Goal: Task Accomplishment & Management: Use online tool/utility

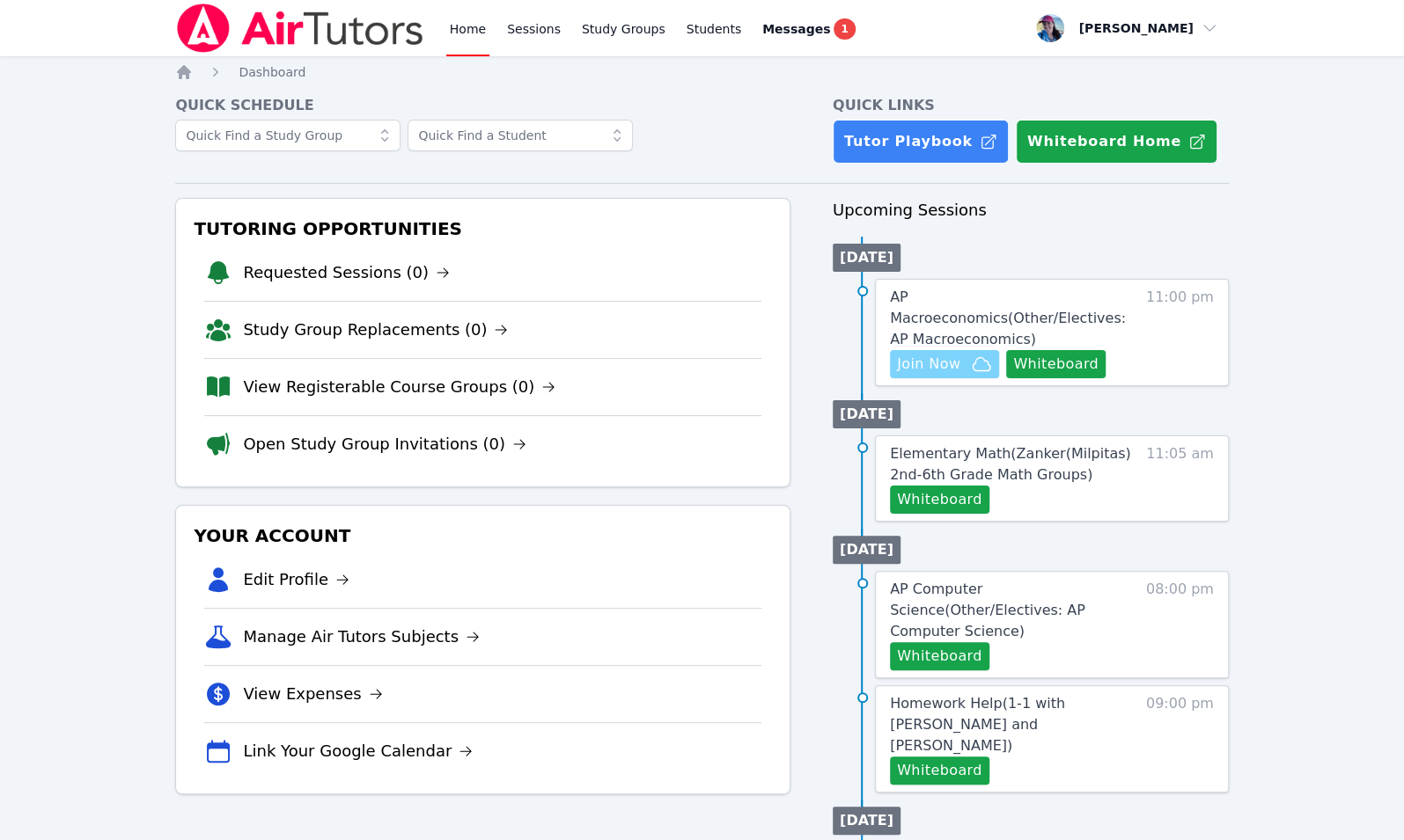
click at [968, 354] on span "Join Now" at bounding box center [944, 364] width 95 height 21
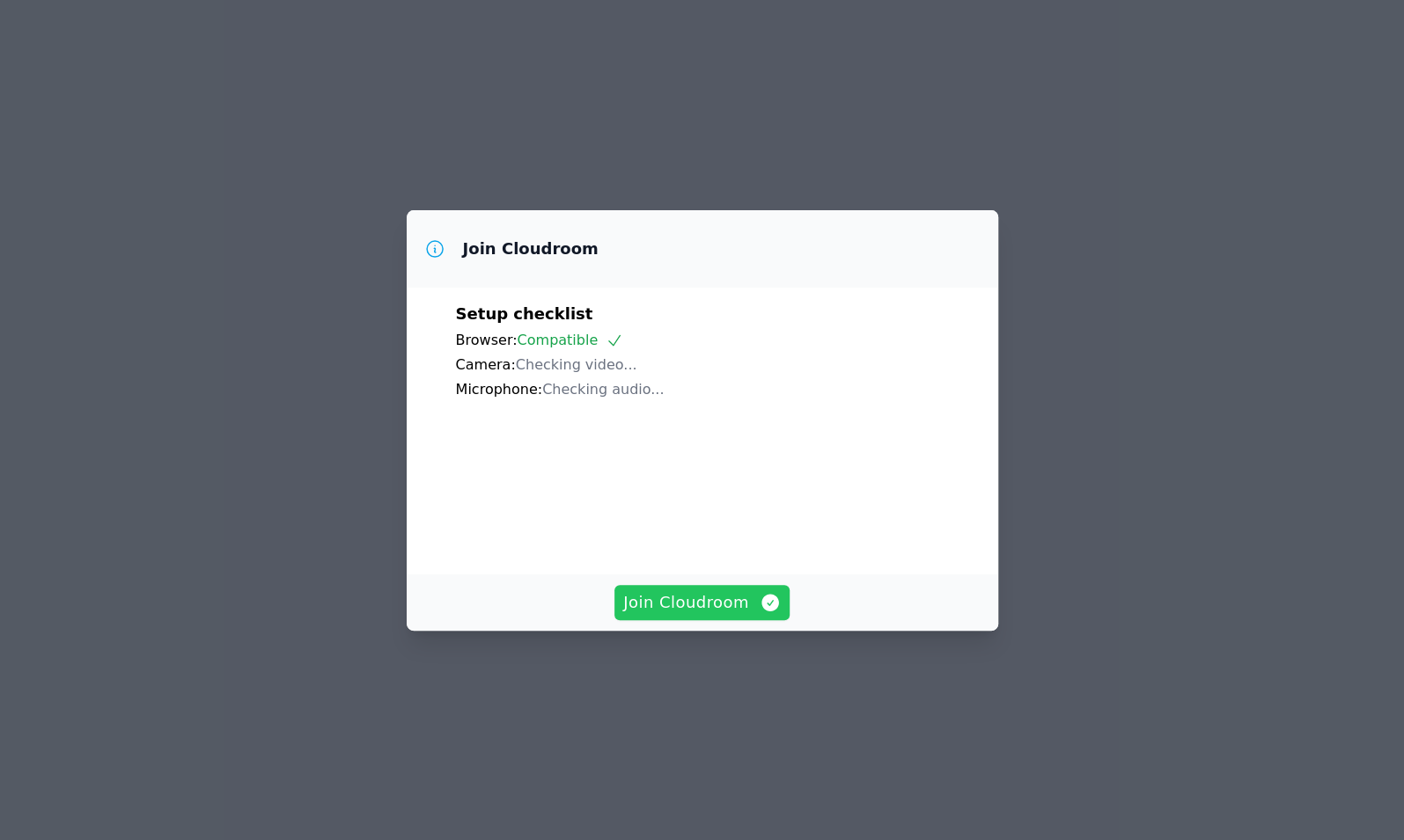
click at [685, 615] on span "Join Cloudroom" at bounding box center [701, 603] width 157 height 24
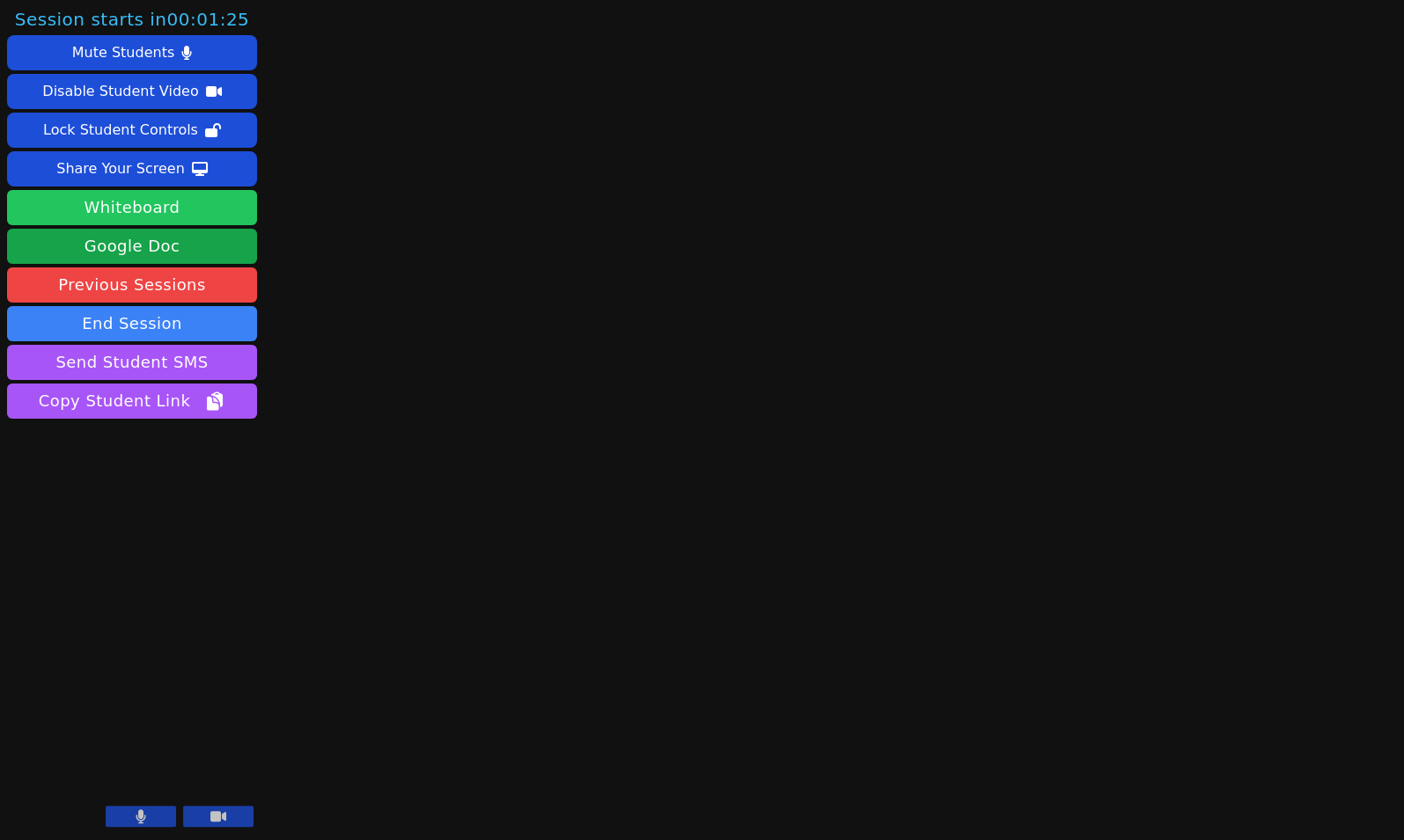
click at [144, 203] on button "Whiteboard" at bounding box center [132, 207] width 250 height 35
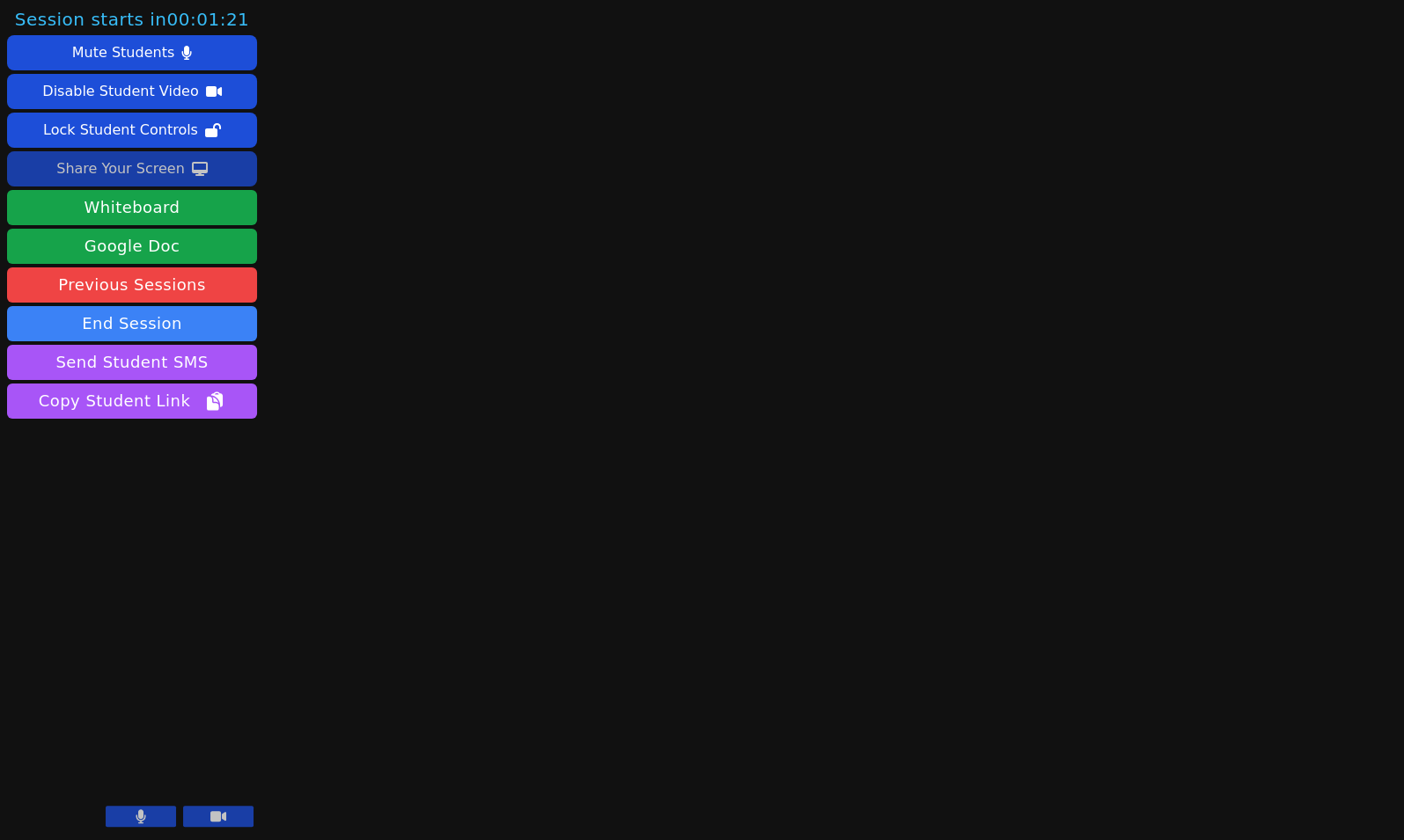
click at [116, 170] on div "Share Your Screen" at bounding box center [120, 169] width 129 height 28
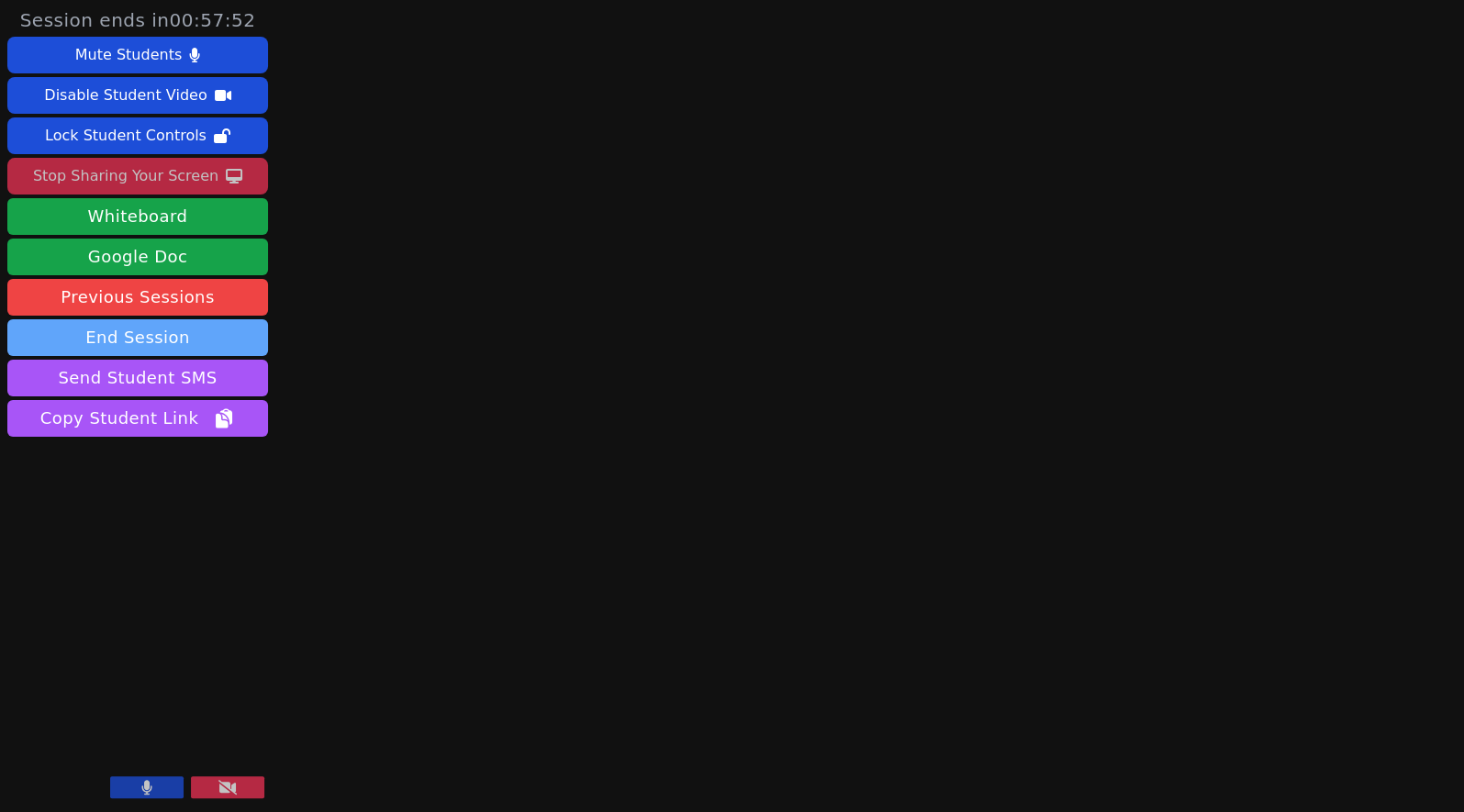
click at [180, 343] on button "End Session" at bounding box center [137, 337] width 261 height 36
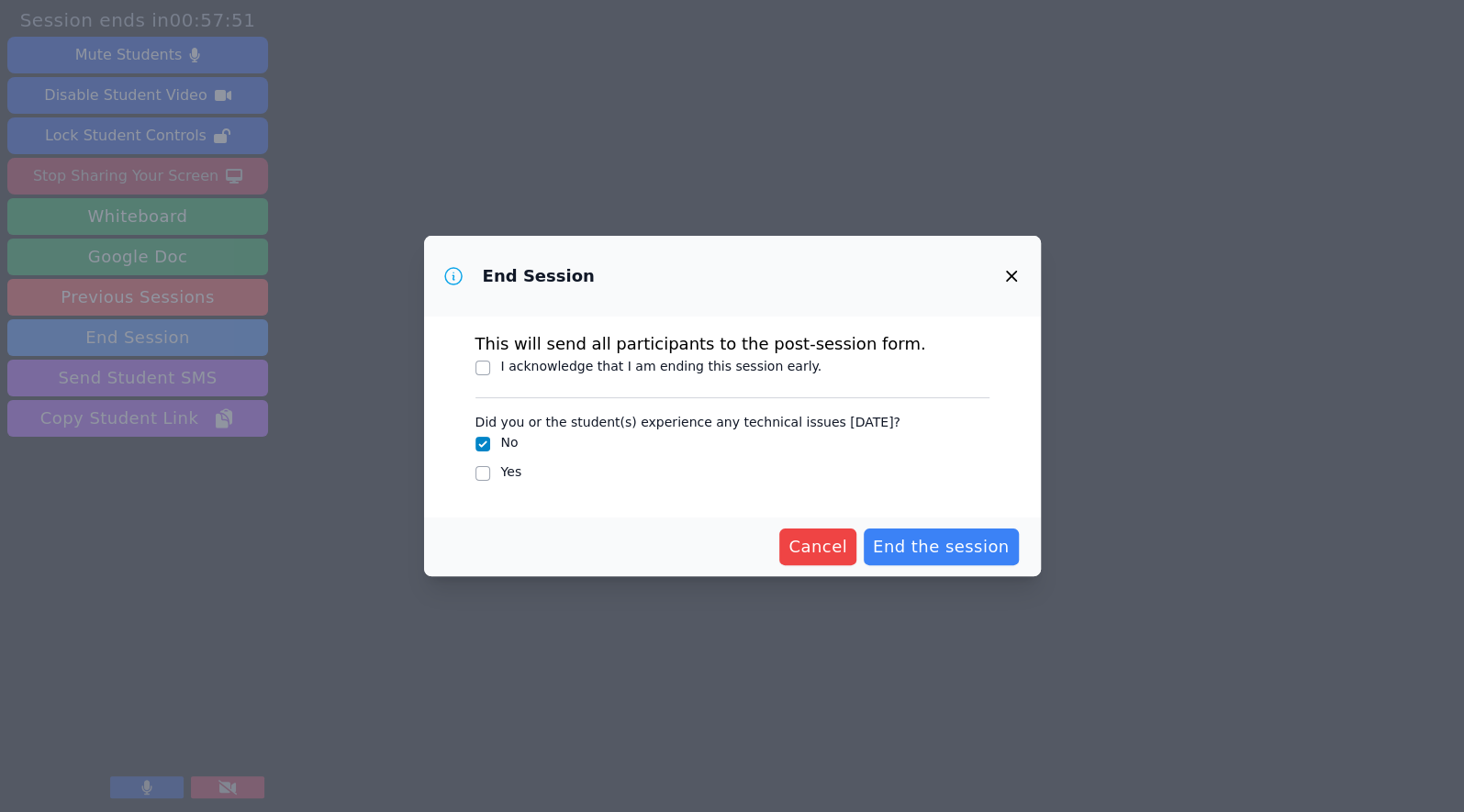
click at [619, 357] on div "I acknowledge that I am ending this session early." at bounding box center [661, 366] width 321 height 19
click at [618, 369] on label "I acknowledge that I am ending this session early." at bounding box center [661, 366] width 321 height 15
click at [491, 369] on input "I acknowledge that I am ending this session early." at bounding box center [483, 368] width 15 height 15
checkbox input "true"
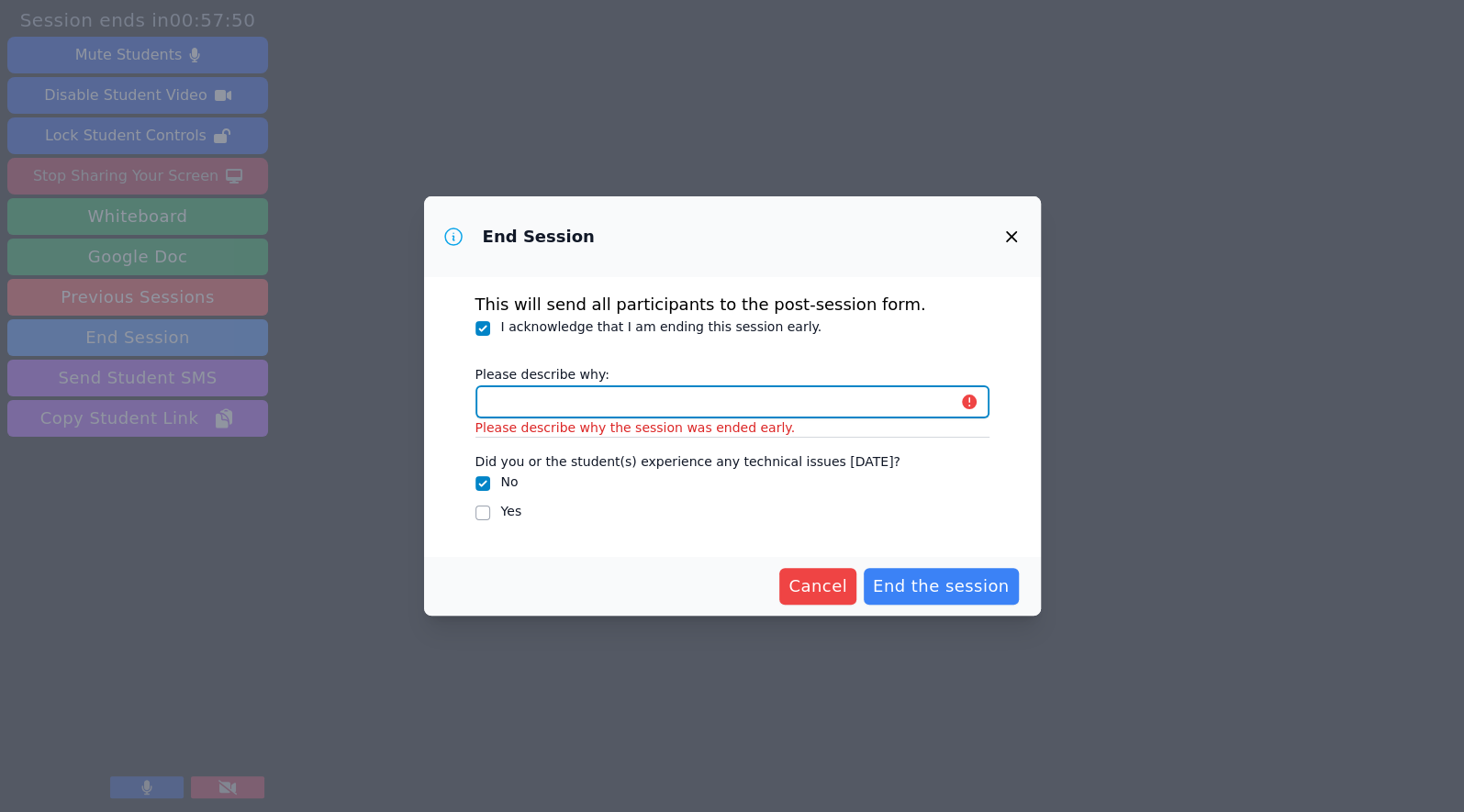
click at [602, 402] on input "Please describe why:" at bounding box center [733, 402] width 514 height 33
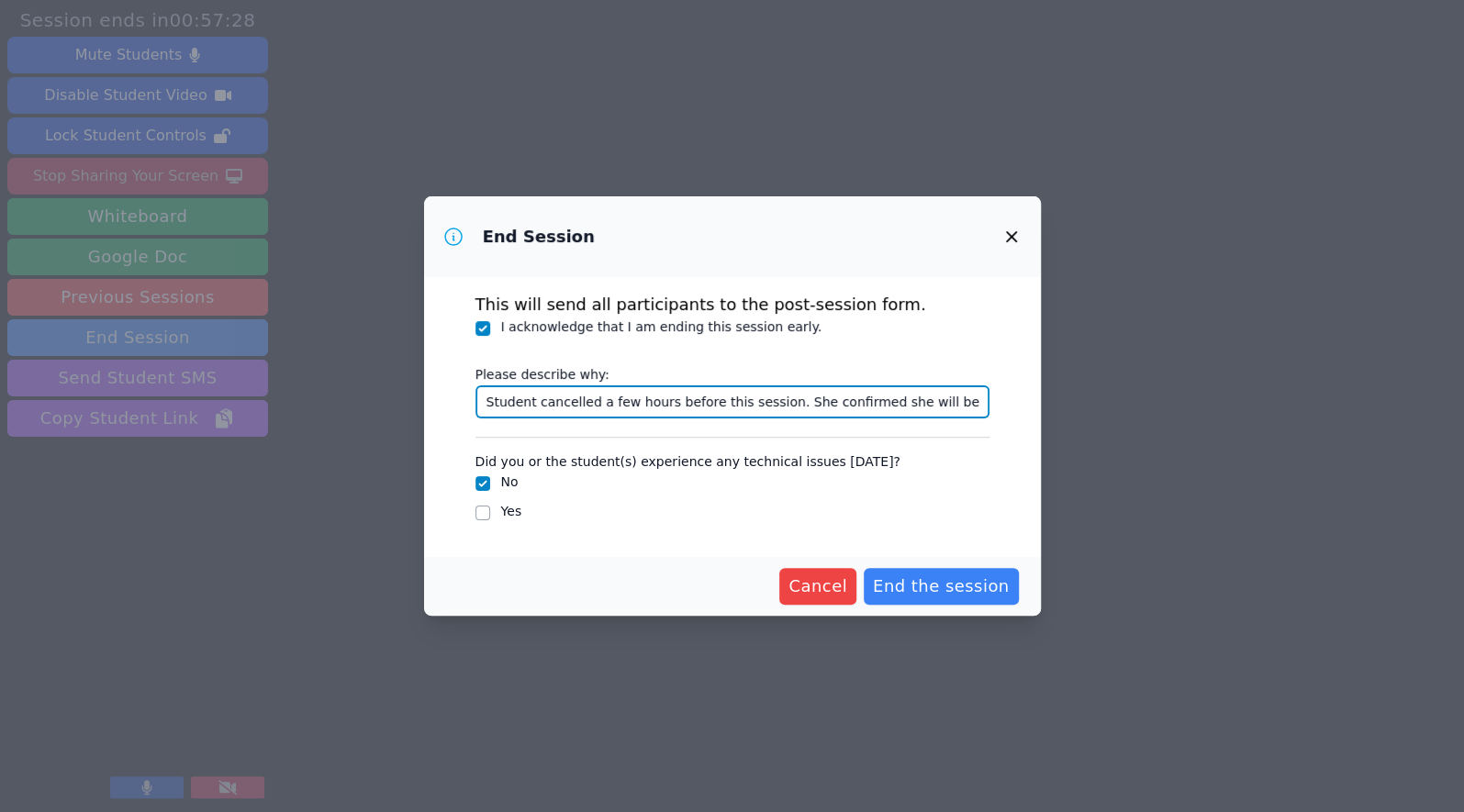
drag, startPoint x: 983, startPoint y: 400, endPoint x: 344, endPoint y: 356, distance: 640.5
click at [344, 356] on div "End Session This will send all participants to the post-session form. I acknowl…" at bounding box center [732, 406] width 1464 height 812
type input "Student cancelled a few hours before this session. She confirmed she will be he…"
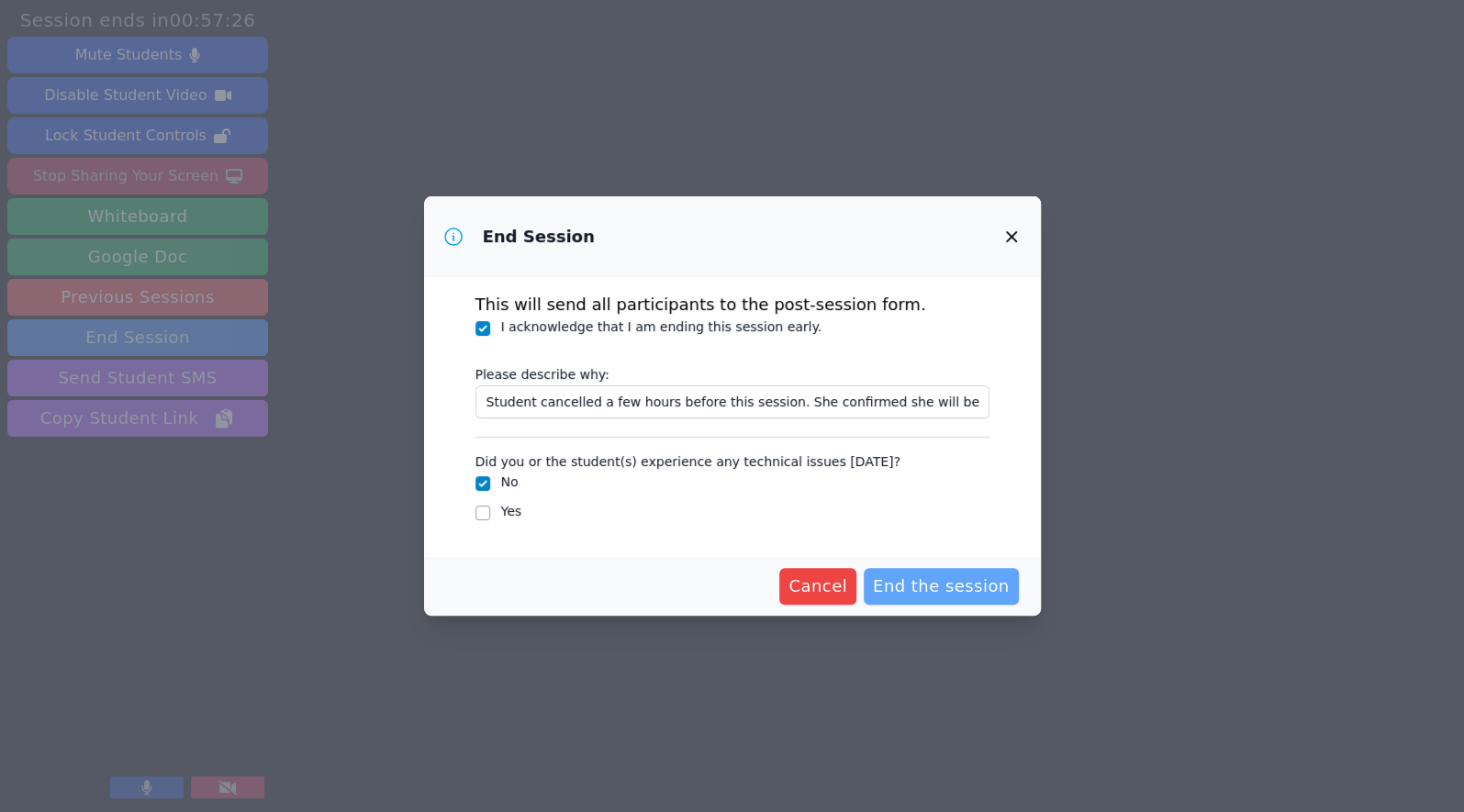
click at [969, 588] on span "End the session" at bounding box center [941, 586] width 136 height 25
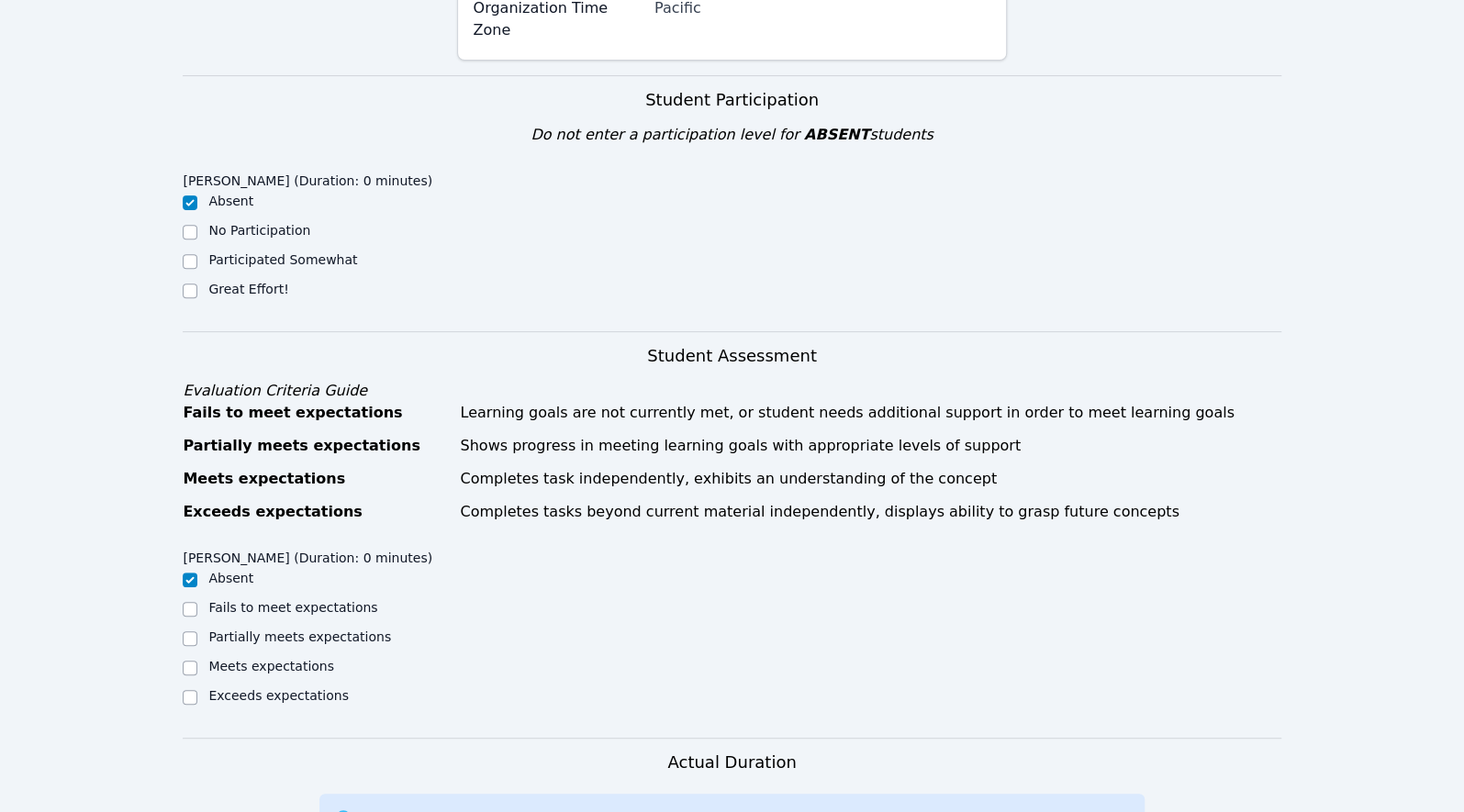
scroll to position [859, 0]
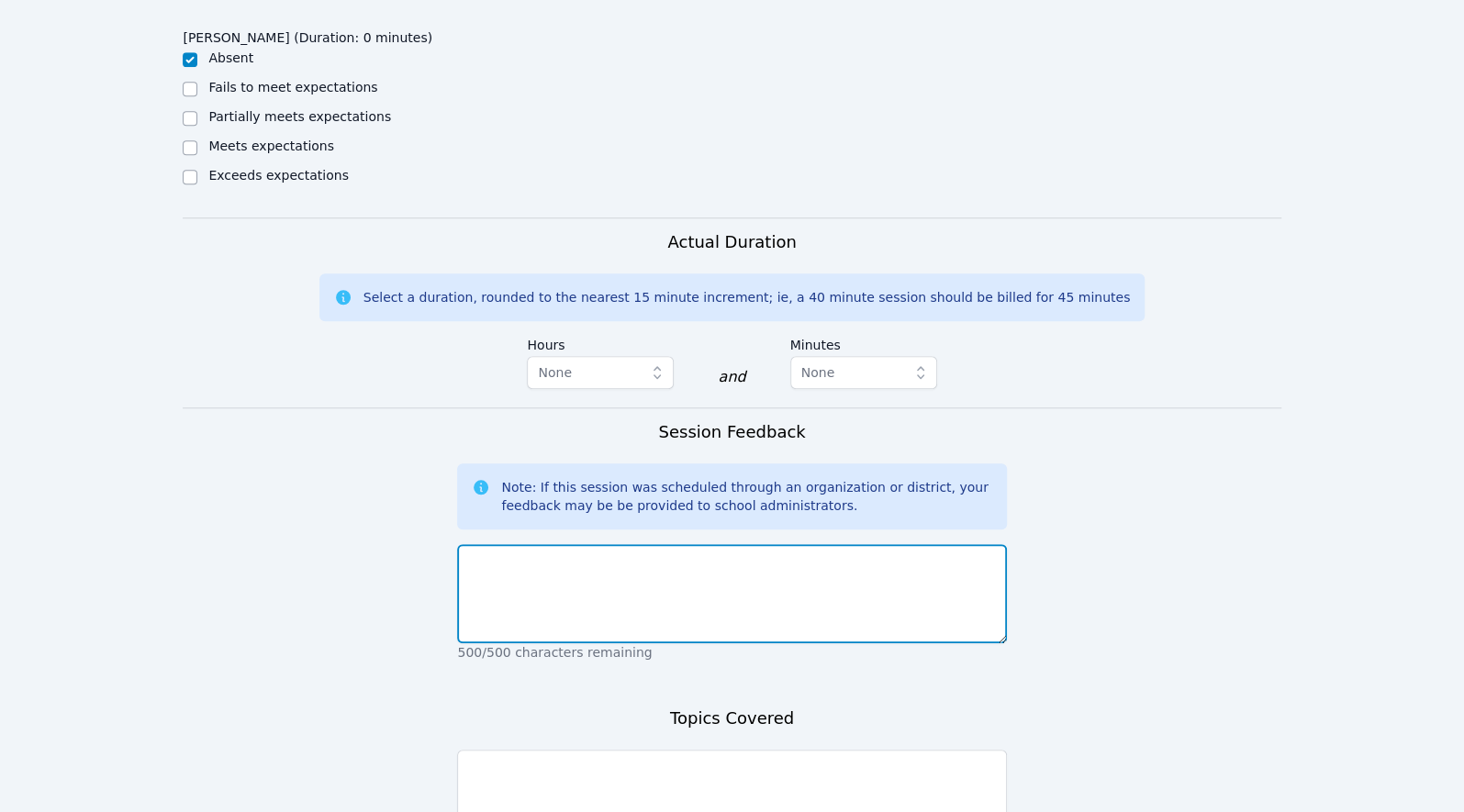
click at [606, 550] on textarea at bounding box center [731, 593] width 549 height 99
paste textarea "Student cancelled a few hours before this session. She confirmed she will be he…"
type textarea "Student cancelled a few hours before this session. She confirmed she will be he…"
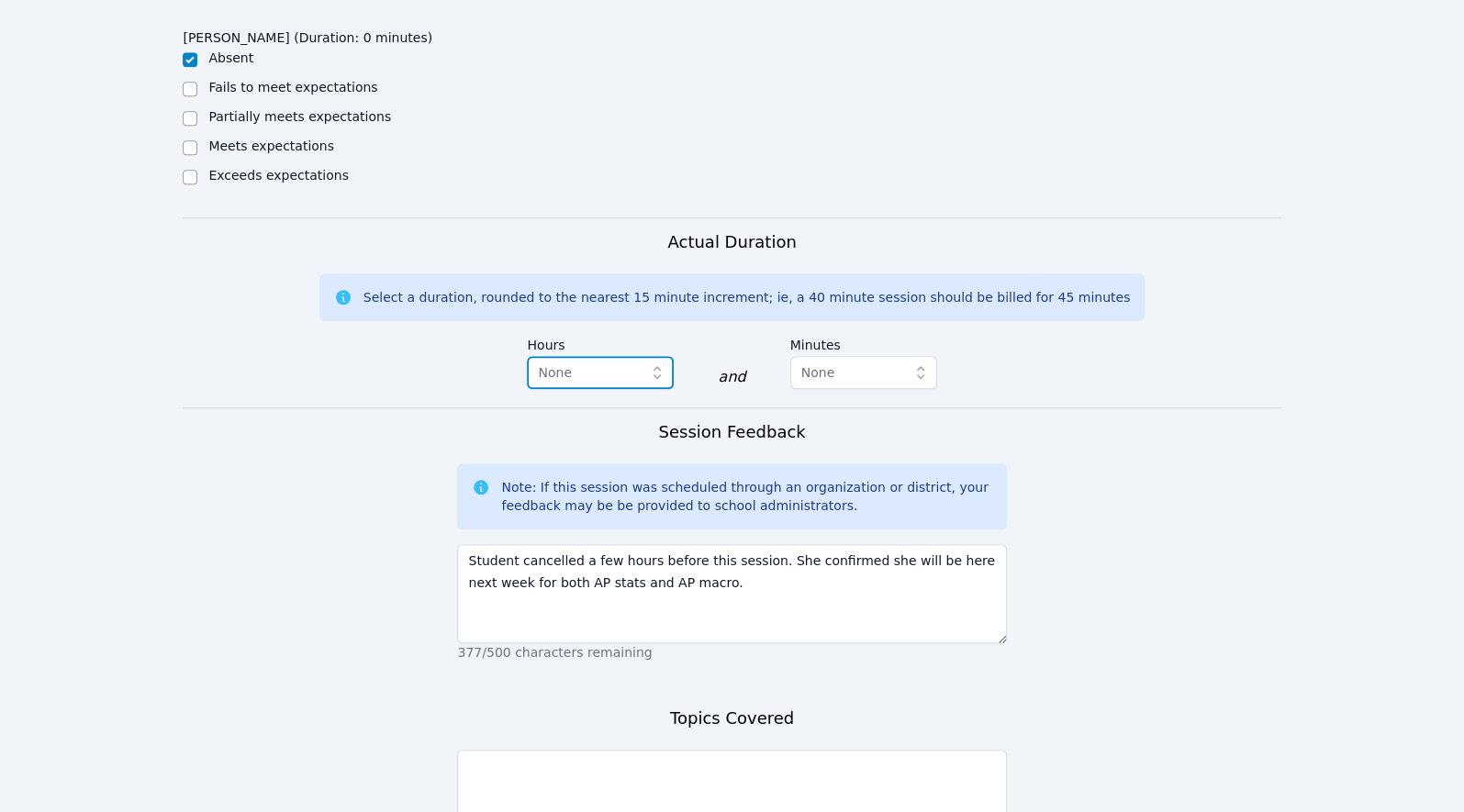
click at [658, 363] on icon "button" at bounding box center [656, 372] width 19 height 19
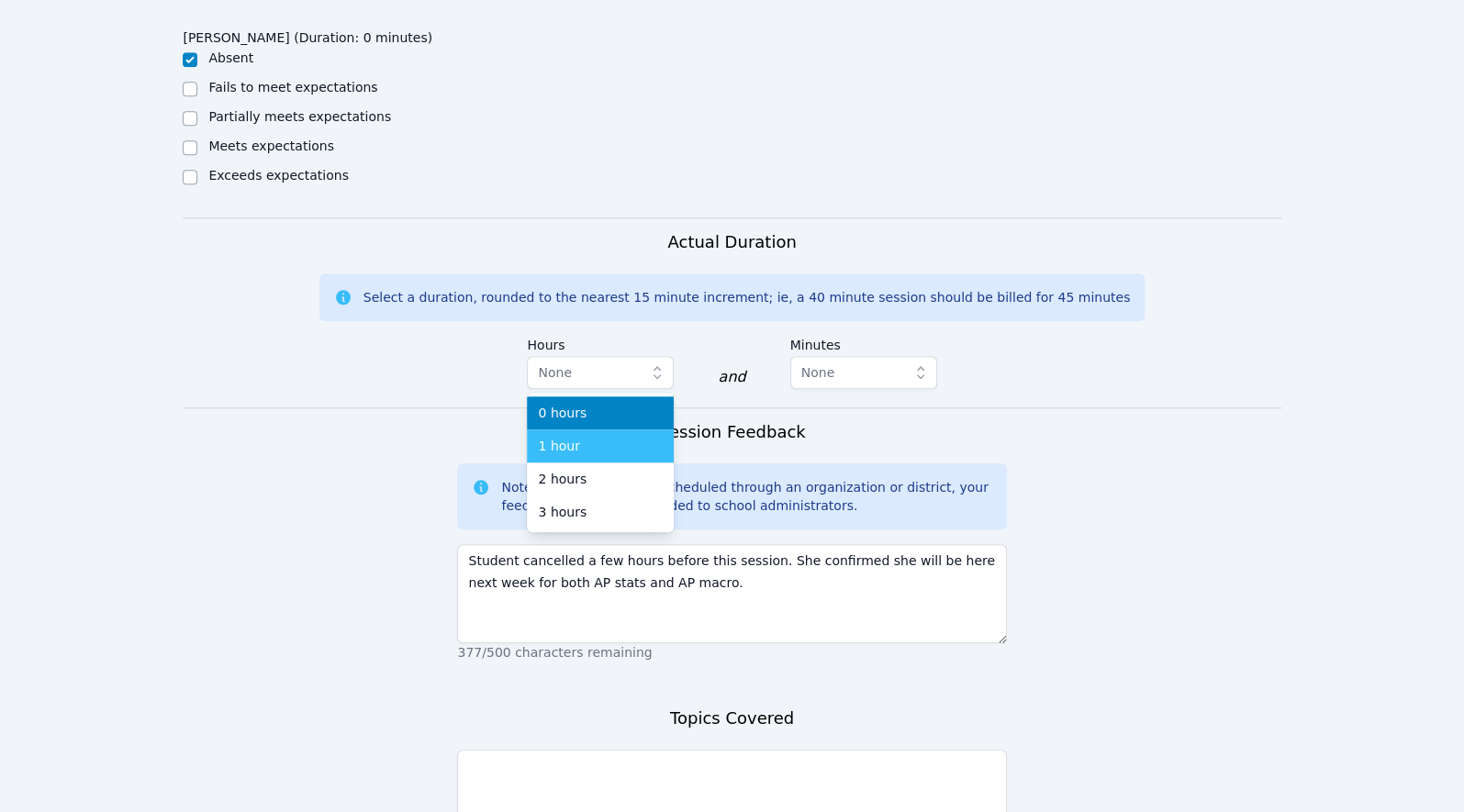
click at [634, 436] on div "1 hour" at bounding box center [600, 445] width 125 height 19
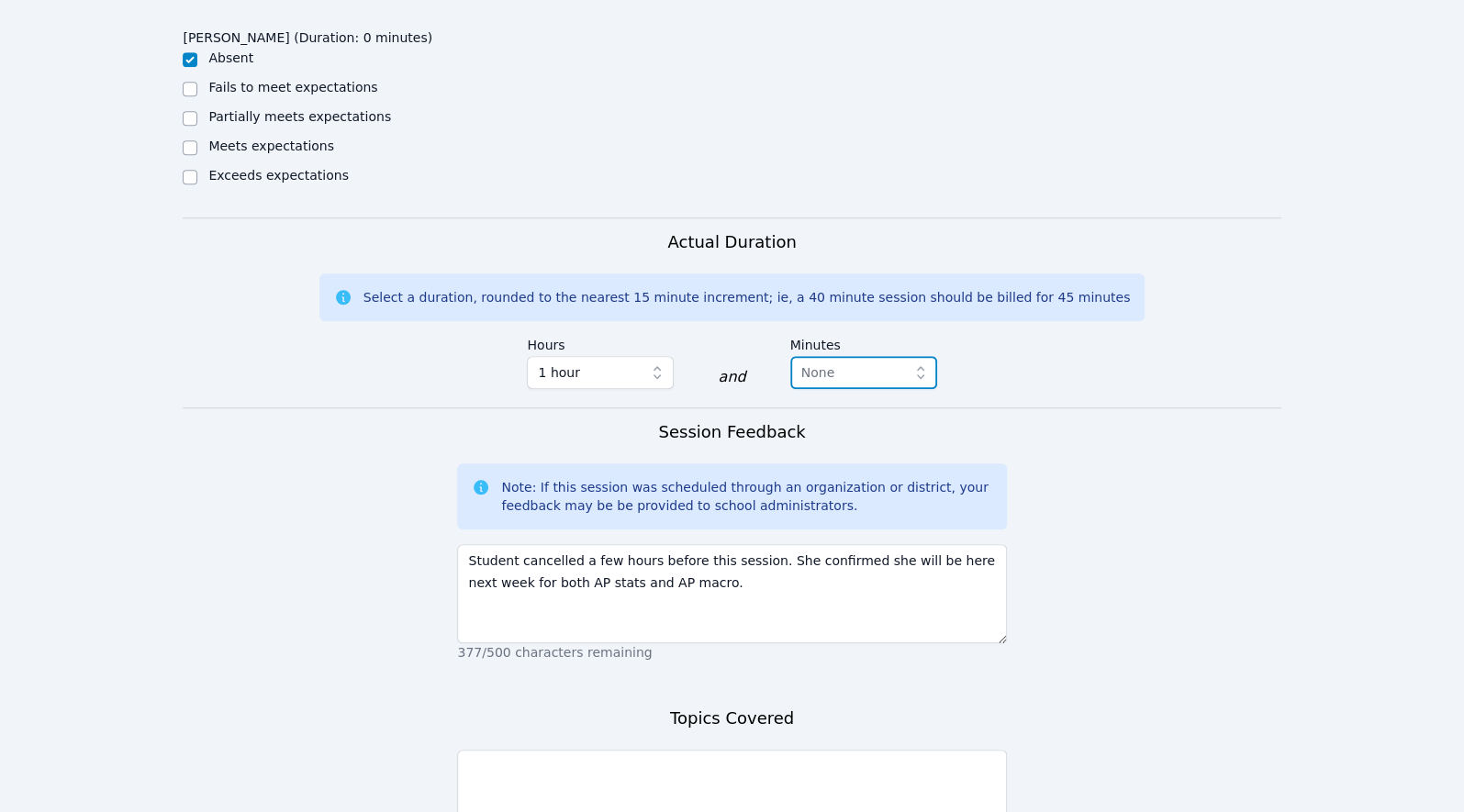
click at [869, 362] on span "None" at bounding box center [851, 373] width 99 height 22
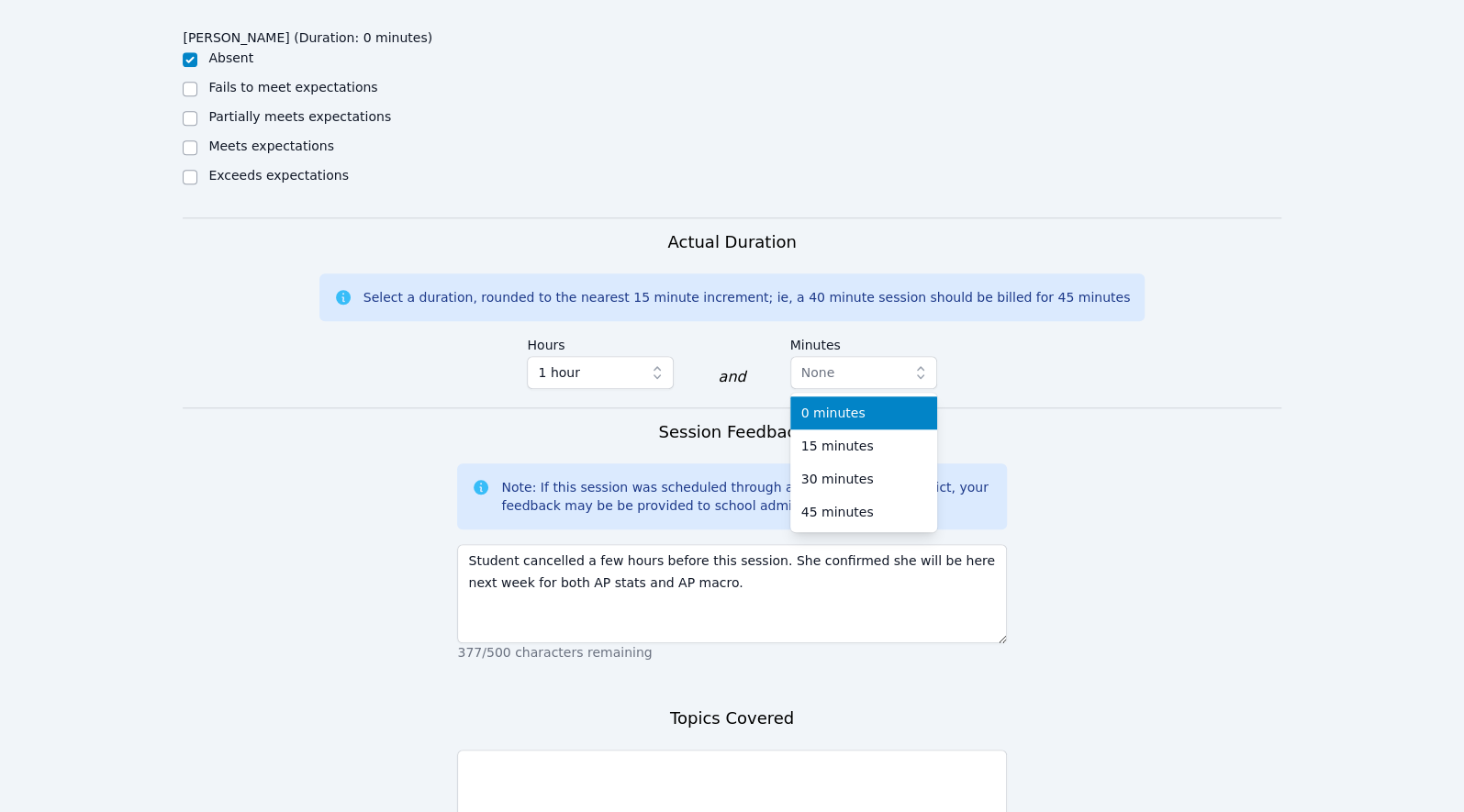
click at [863, 404] on div "0 minutes" at bounding box center [863, 413] width 125 height 19
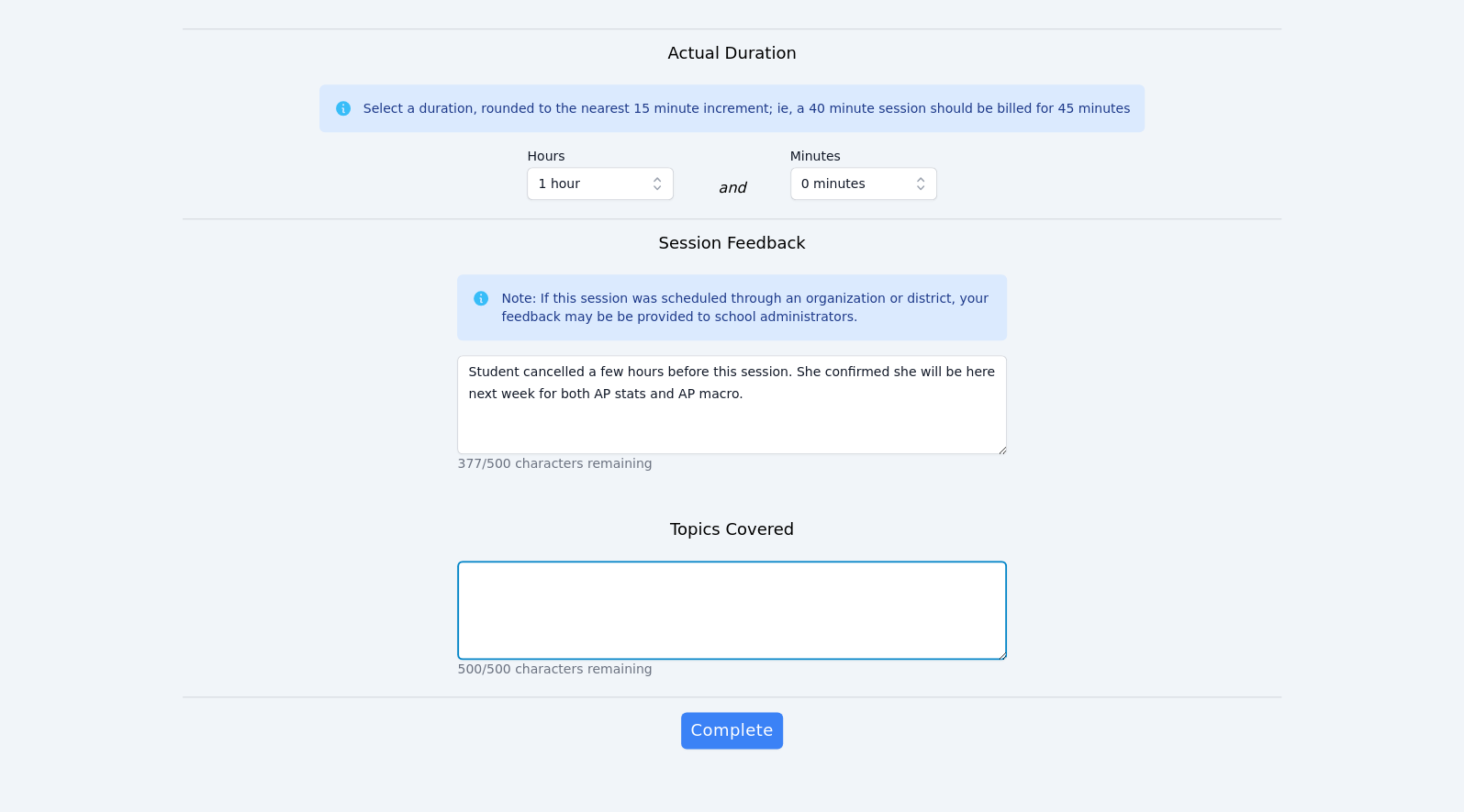
click at [747, 584] on textarea at bounding box center [731, 610] width 549 height 99
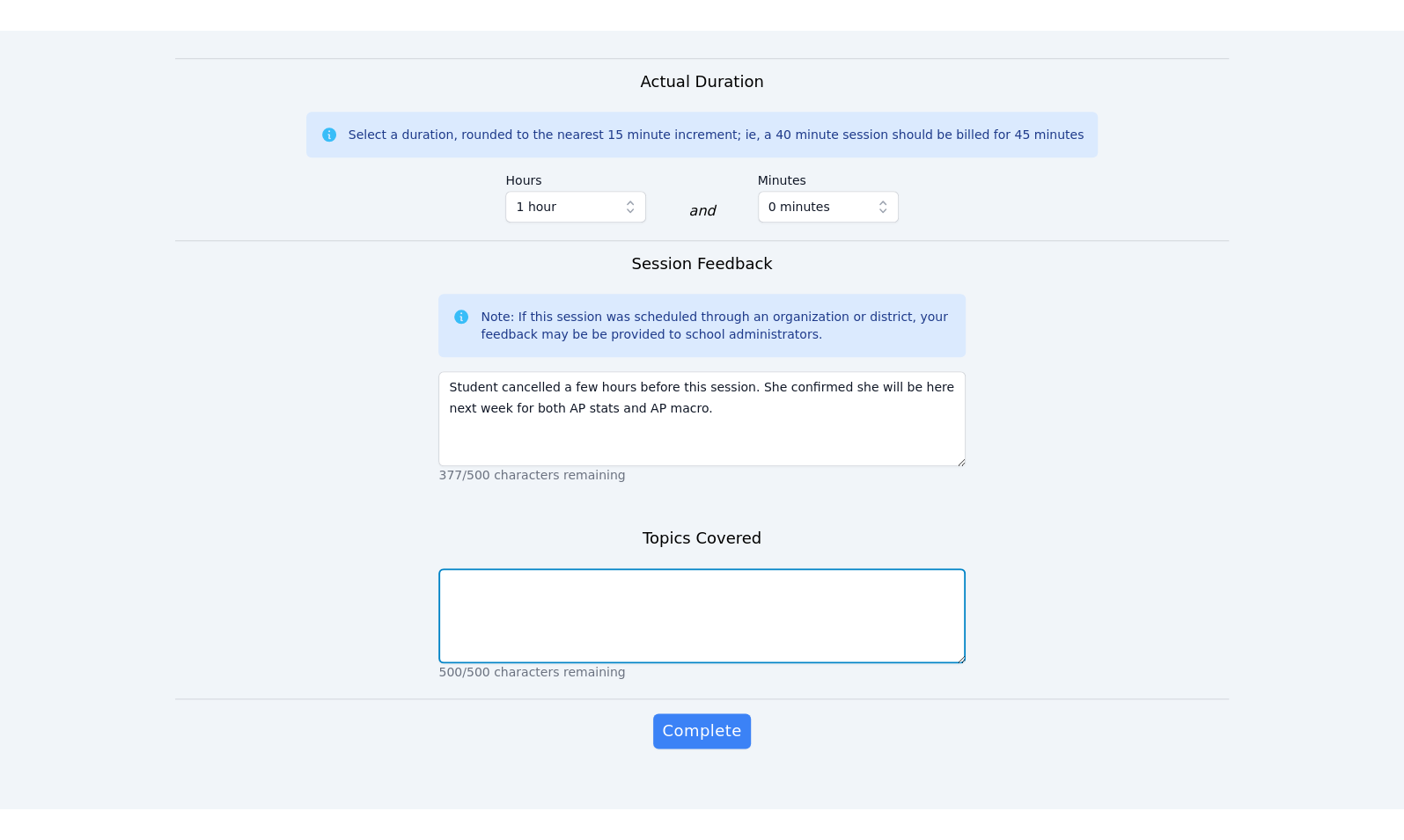
scroll to position [943, 0]
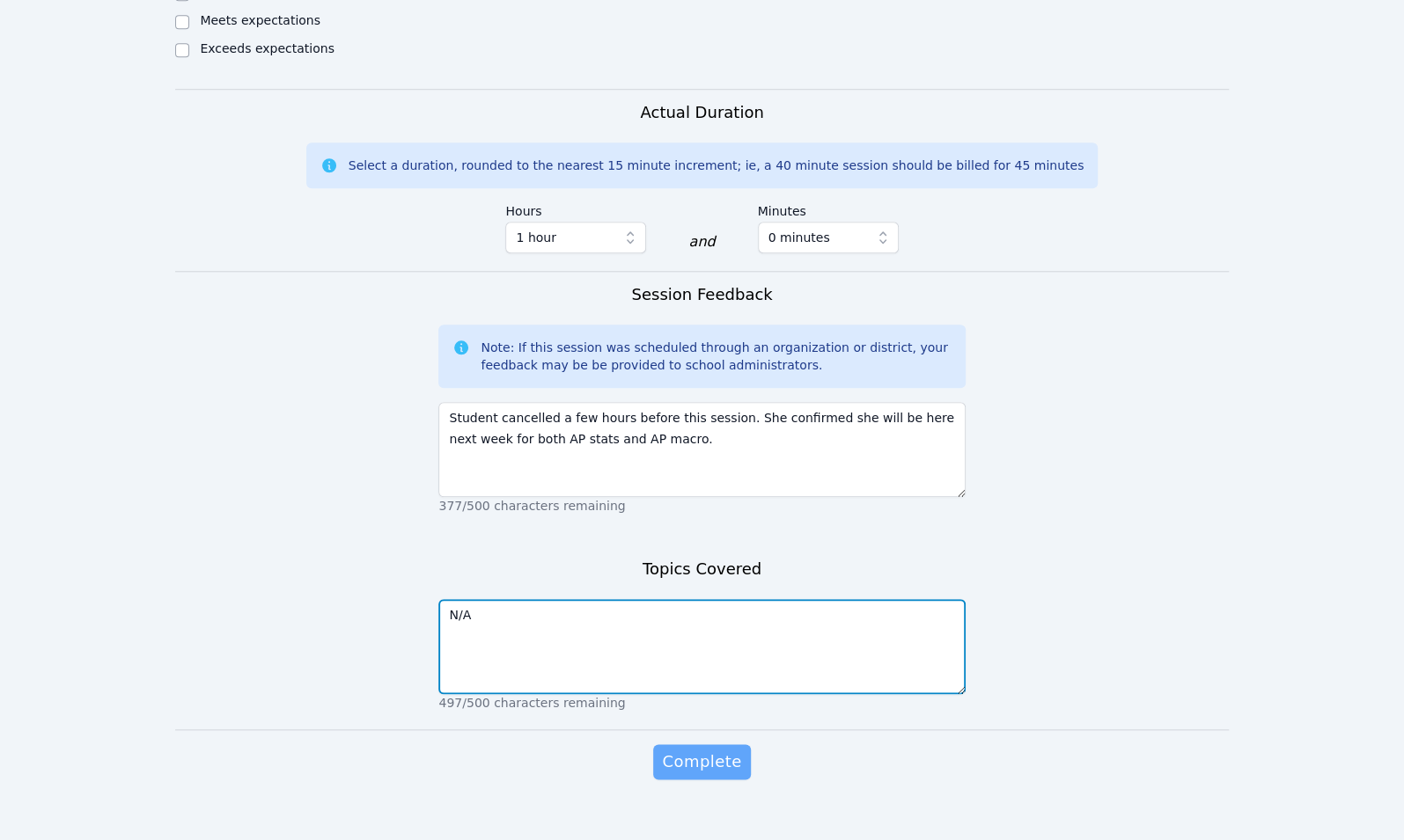
type textarea "N/A"
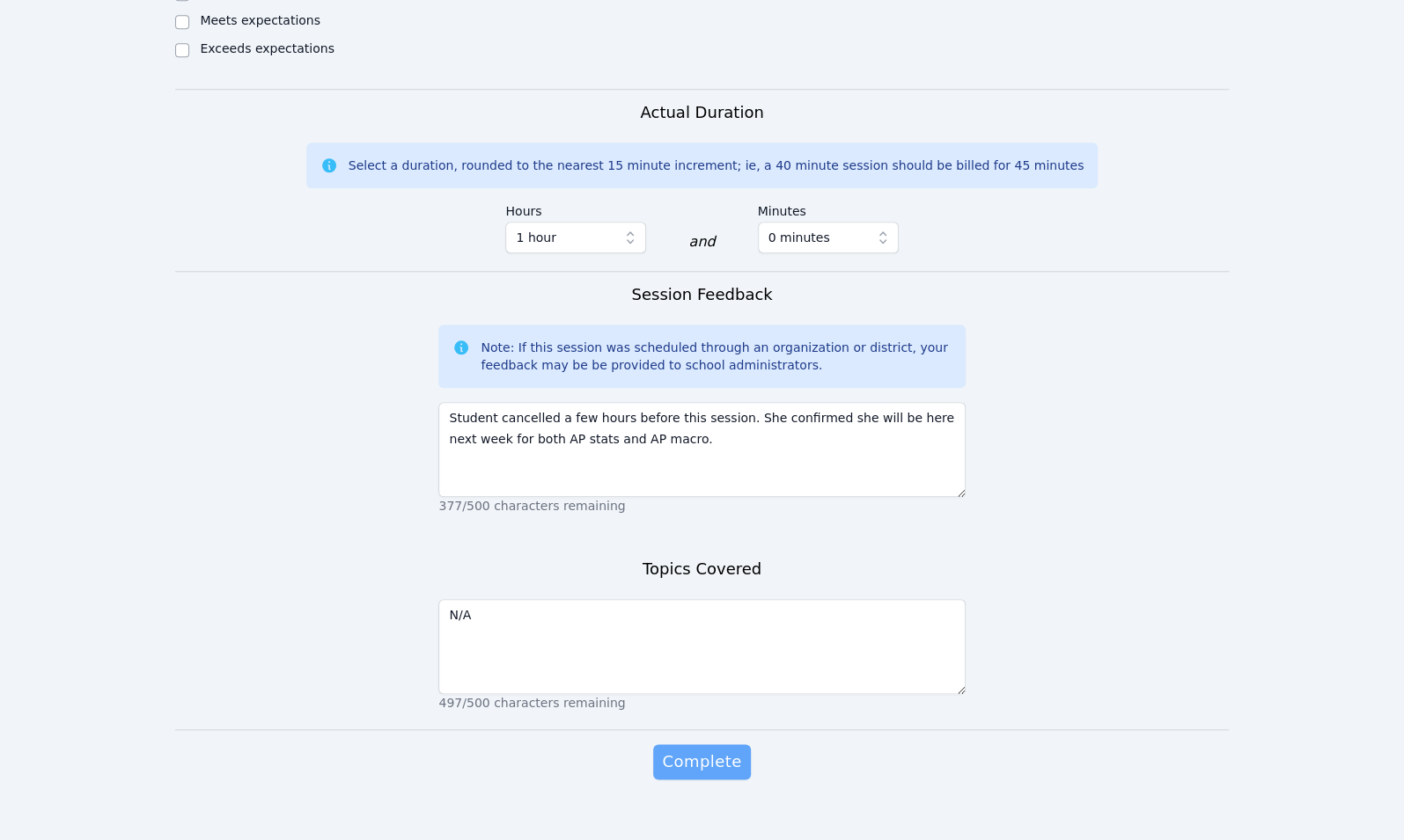
click at [721, 750] on span "Complete" at bounding box center [701, 762] width 79 height 24
